Goal: Download file/media

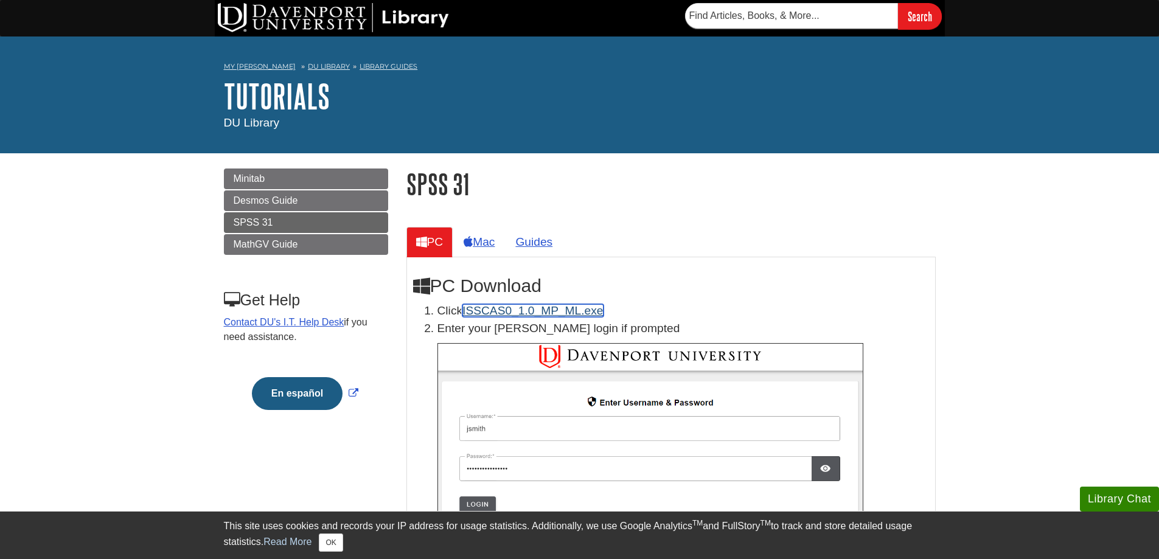
click at [544, 308] on link "ISSCAS0_1.0_MP_ML.exe" at bounding box center [533, 310] width 141 height 13
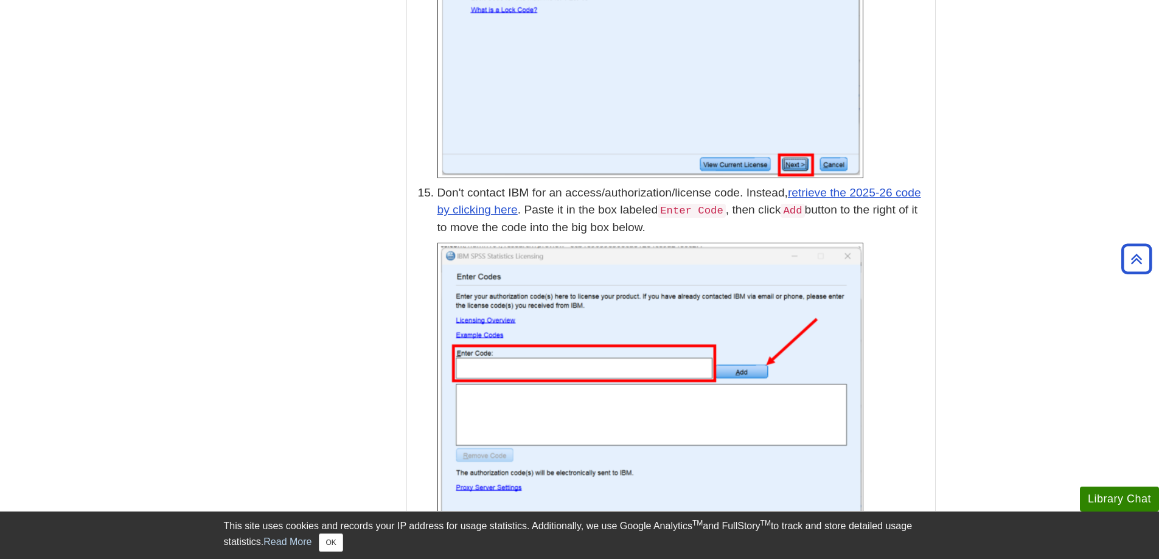
scroll to position [3226, 0]
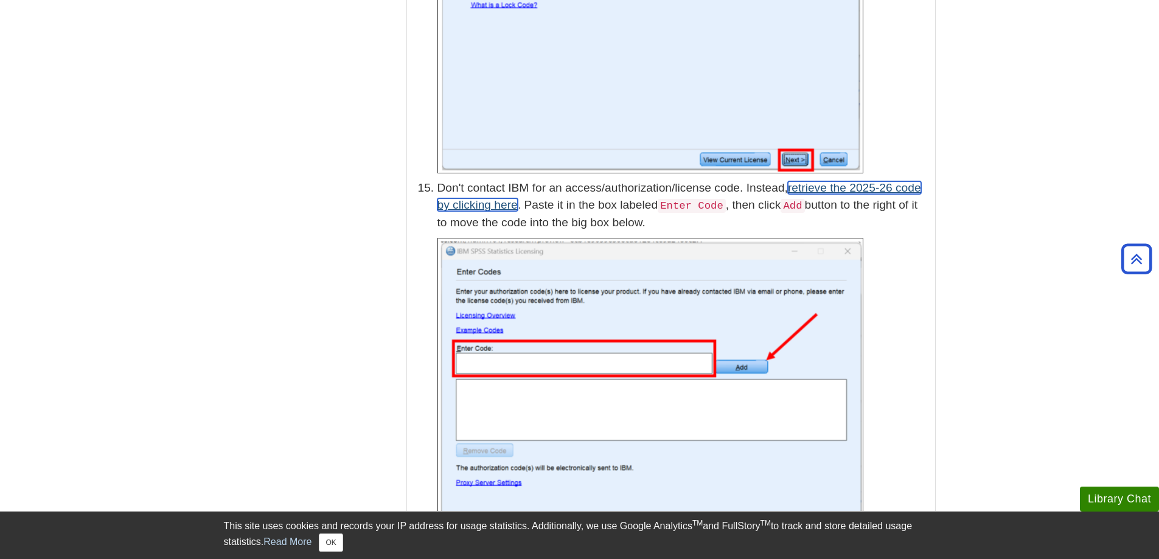
click at [839, 181] on link "retrieve the 2025-26 code by clicking here" at bounding box center [680, 196] width 484 height 30
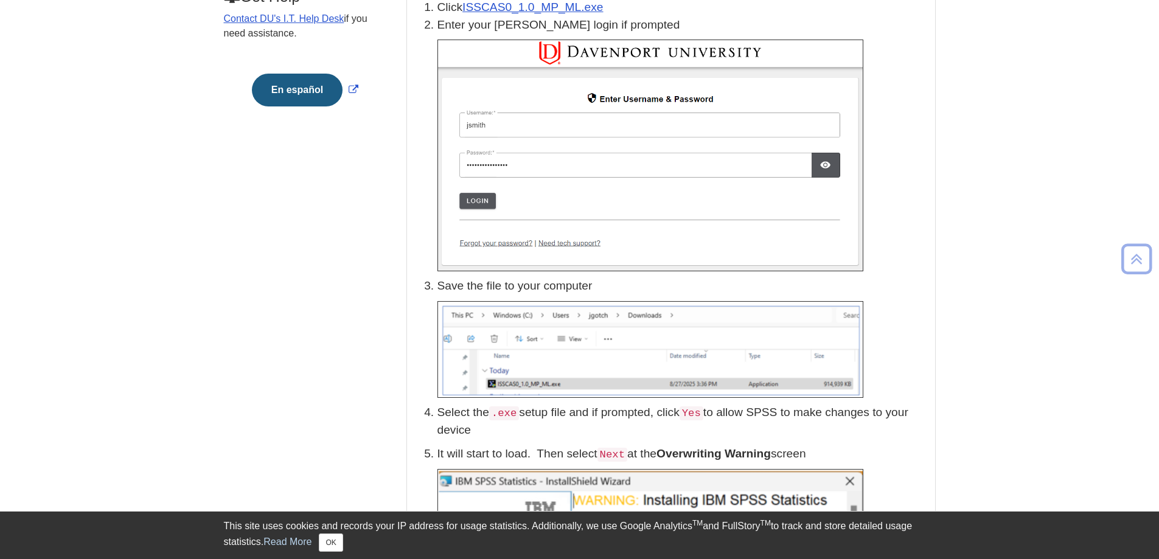
scroll to position [304, 0]
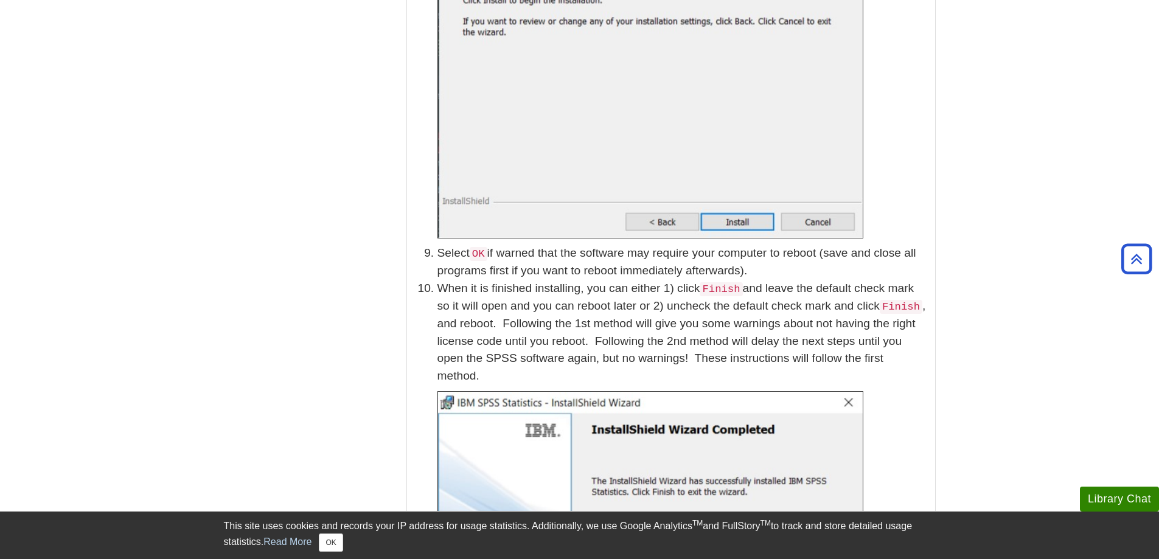
scroll to position [2008, 0]
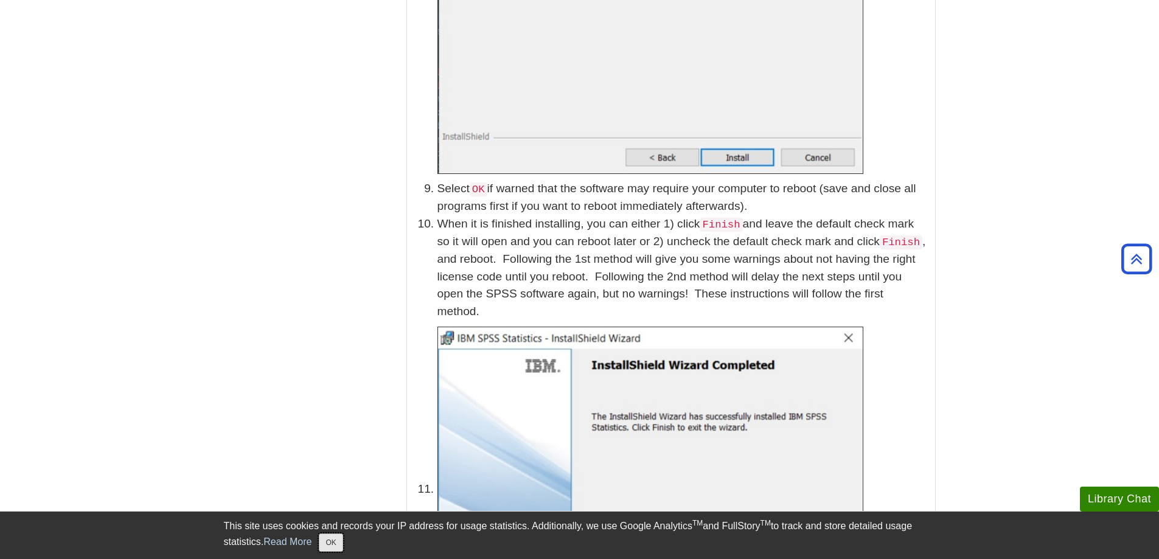
click at [329, 537] on button "OK" at bounding box center [331, 543] width 24 height 18
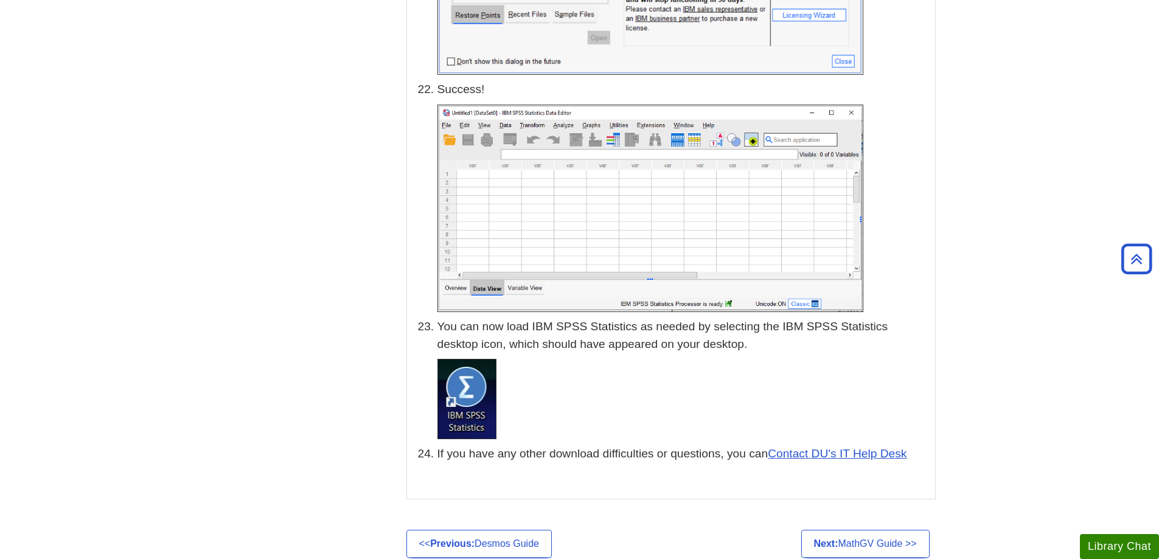
scroll to position [5843, 0]
